Goal: Find specific page/section: Find specific page/section

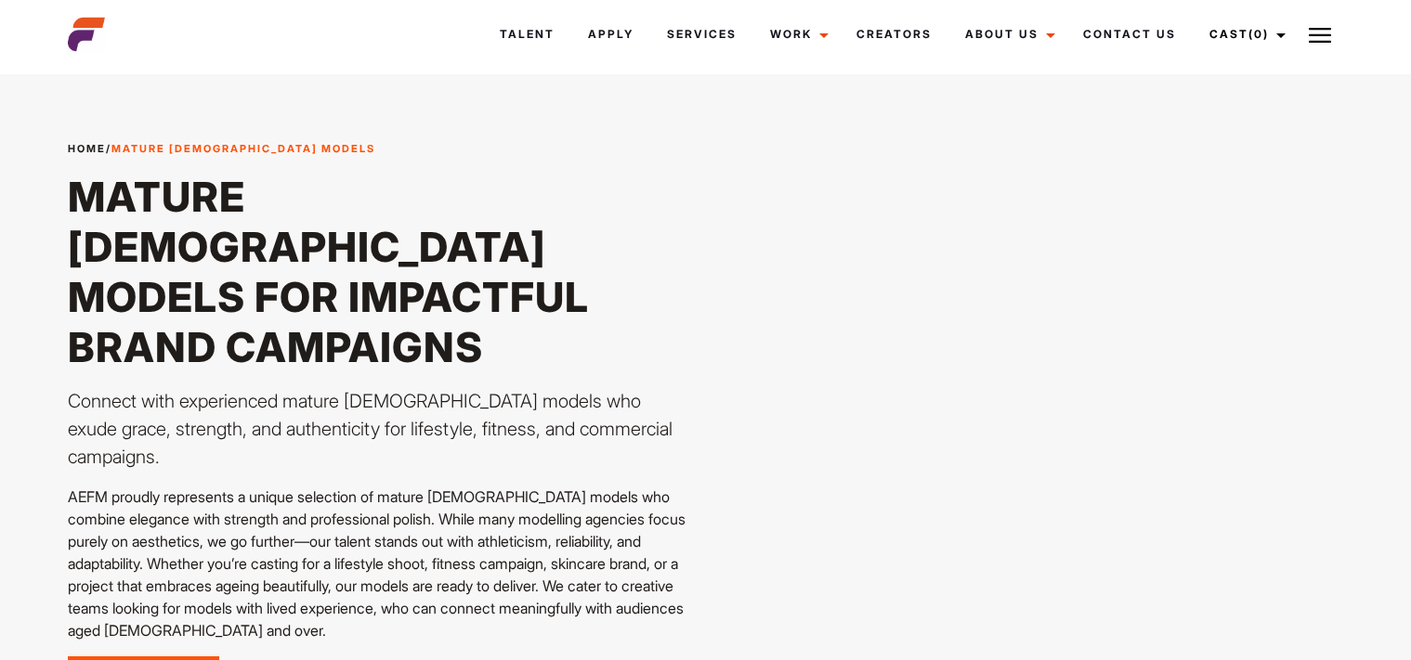
click at [526, 33] on link "Talent" at bounding box center [527, 34] width 88 height 50
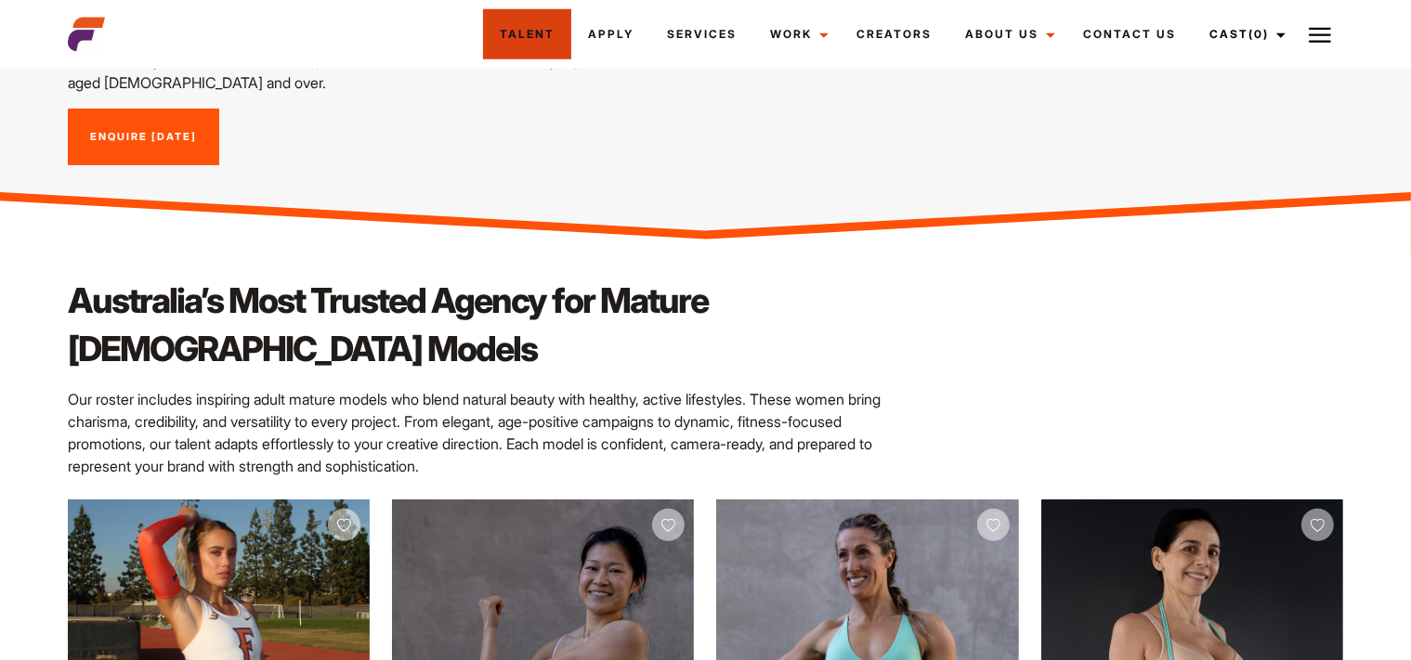
scroll to position [686, 0]
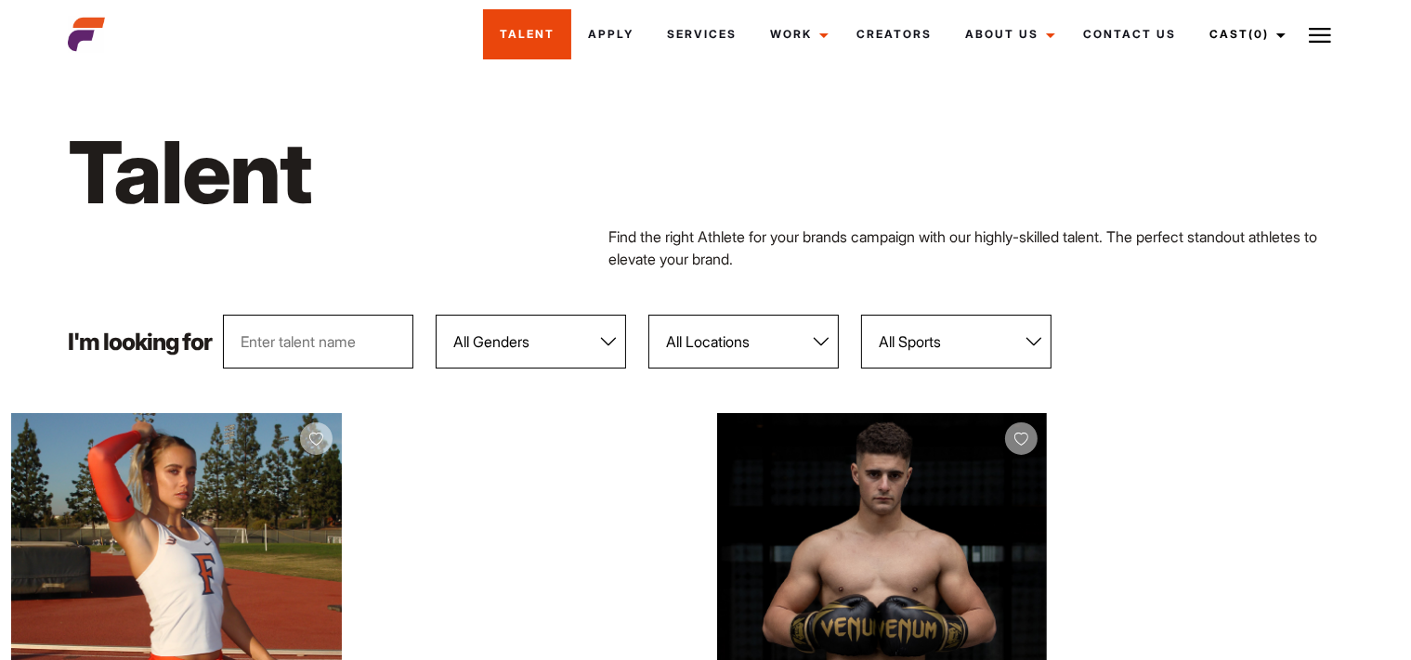
click at [523, 32] on link "Talent" at bounding box center [527, 34] width 88 height 50
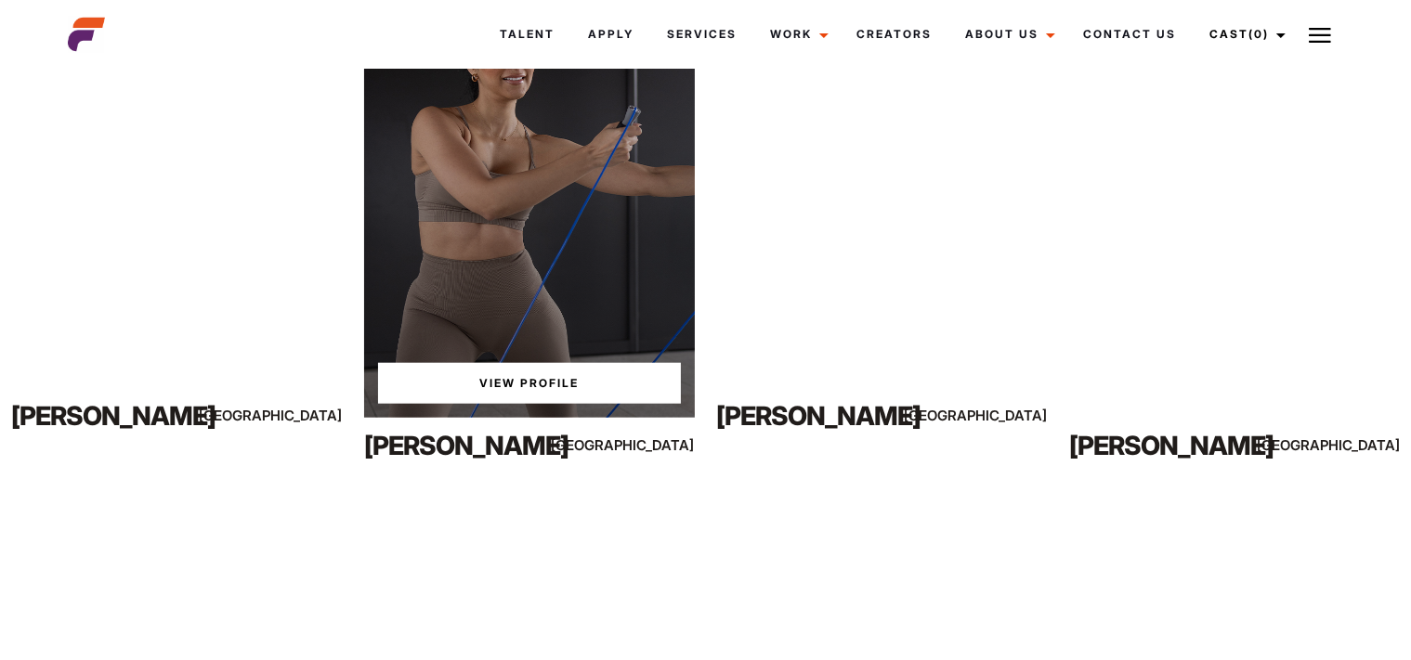
scroll to position [1354, 0]
